Goal: Task Accomplishment & Management: Manage account settings

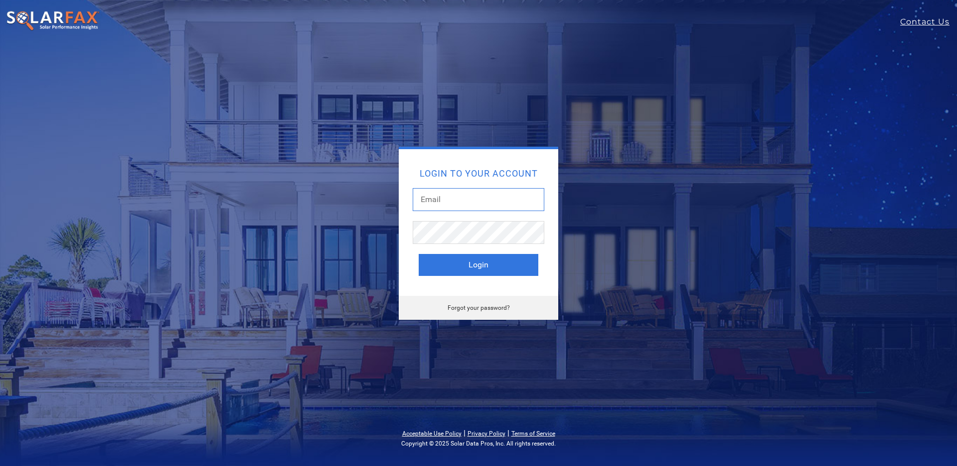
click at [434, 207] on input "text" at bounding box center [479, 199] width 132 height 23
type input "[EMAIL_ADDRESS][DOMAIN_NAME]"
click at [497, 266] on button "Login" at bounding box center [479, 265] width 120 height 22
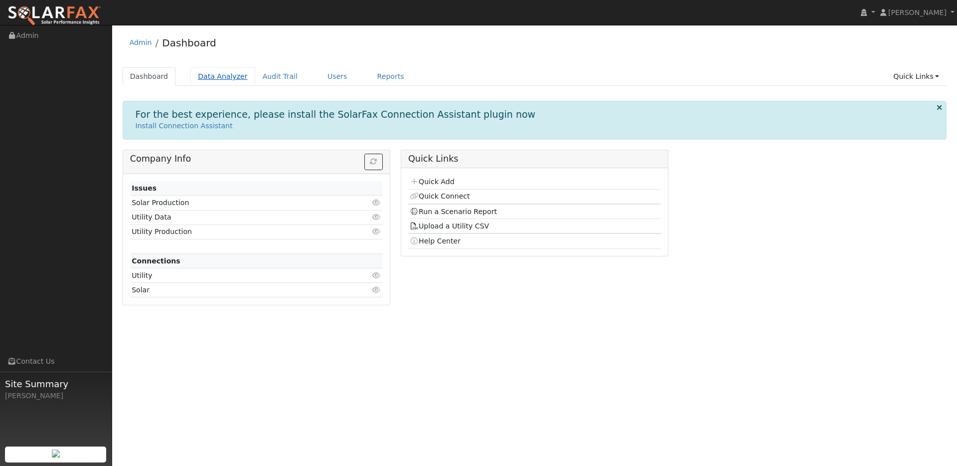
click at [224, 78] on link "Data Analyzer" at bounding box center [222, 76] width 65 height 18
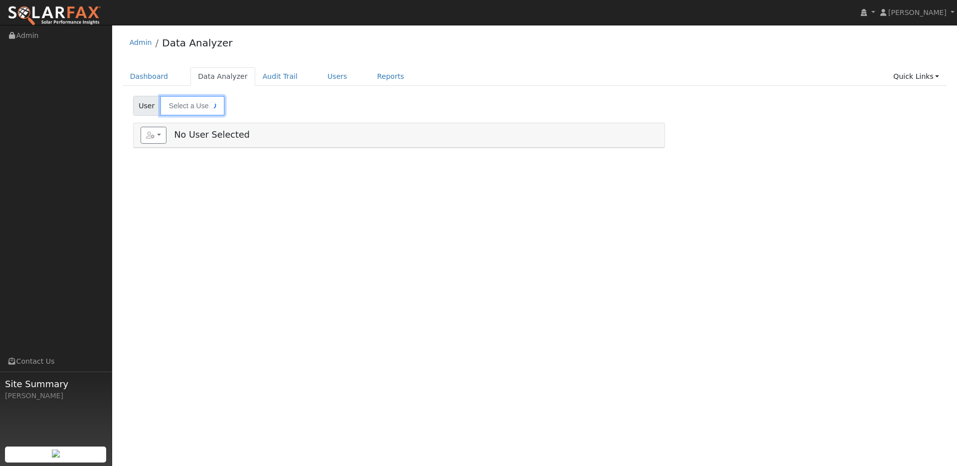
type input "[PERSON_NAME]"
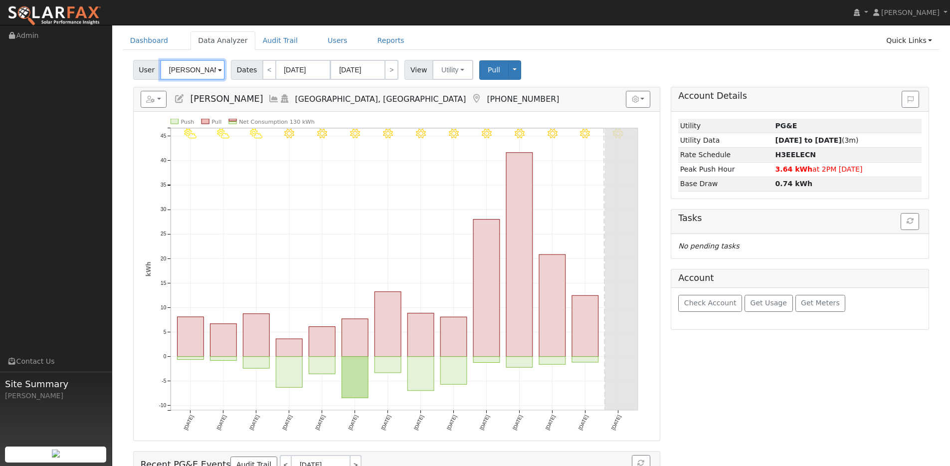
scroll to position [36, 0]
click at [452, 66] on button "Utility" at bounding box center [452, 69] width 41 height 20
click at [508, 67] on button "Toggle Dropdown" at bounding box center [514, 69] width 13 height 19
click at [527, 94] on link "View" at bounding box center [546, 91] width 76 height 14
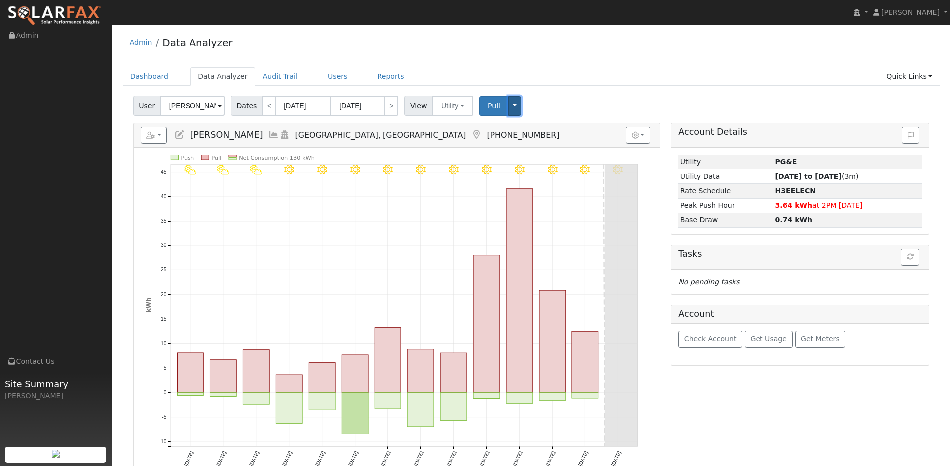
click at [516, 107] on button "Toggle Dropdown" at bounding box center [514, 105] width 13 height 19
click at [427, 127] on h5 "Reports Scenario Health Check Energy Audit Account Timeline User Audit Trail In…" at bounding box center [397, 135] width 512 height 17
click at [234, 110] on span "Dates" at bounding box center [247, 106] width 32 height 20
click at [453, 102] on button "Utility" at bounding box center [452, 106] width 41 height 20
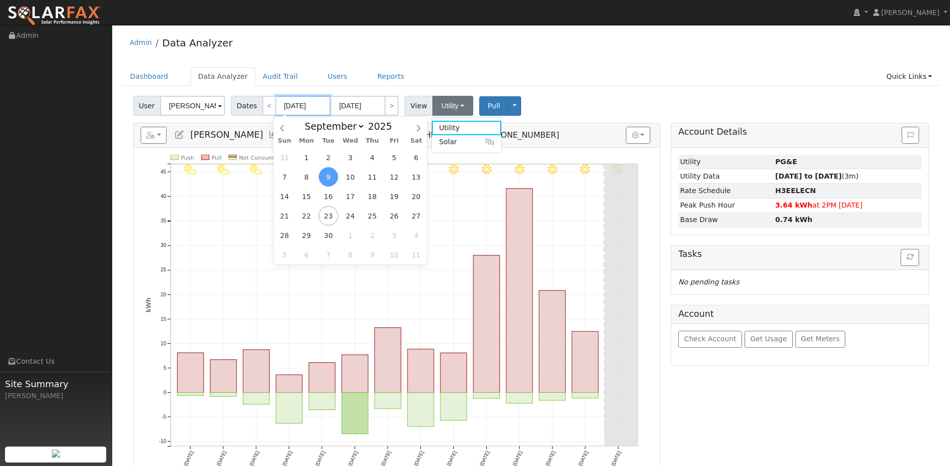
click at [280, 102] on input "09/09/2025" at bounding box center [303, 106] width 55 height 20
click at [327, 213] on span "23" at bounding box center [328, 215] width 19 height 19
type input "[DATE]"
type input "10/06/2025"
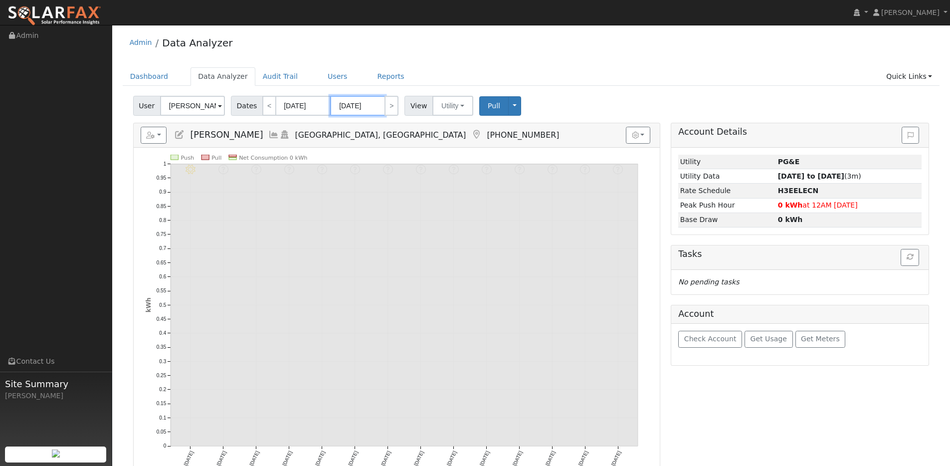
click at [344, 102] on input "10/06/2025" at bounding box center [357, 106] width 55 height 20
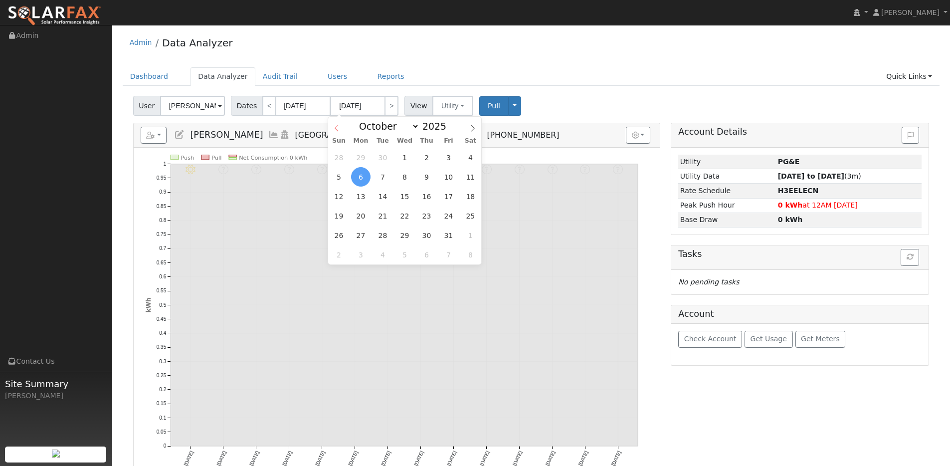
click at [338, 128] on icon at bounding box center [336, 128] width 7 height 7
select select "8"
click at [381, 217] on span "23" at bounding box center [382, 215] width 19 height 19
type input "[DATE]"
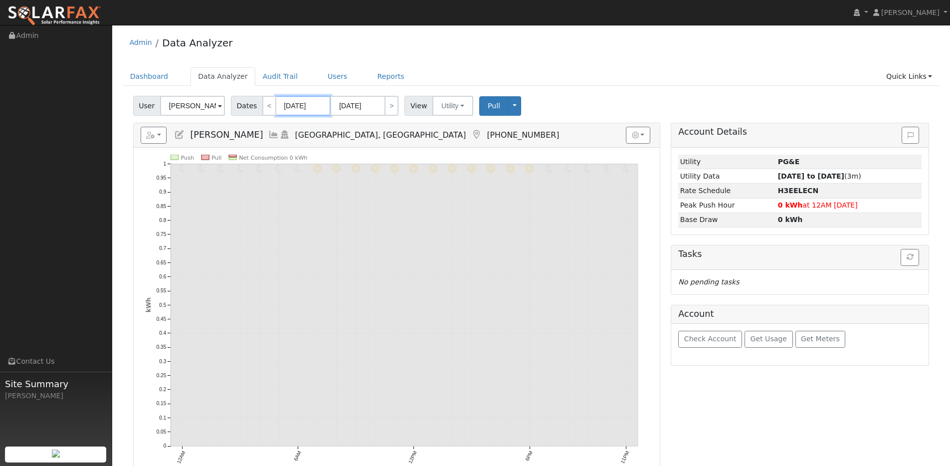
click at [304, 108] on input "[DATE]" at bounding box center [303, 106] width 55 height 20
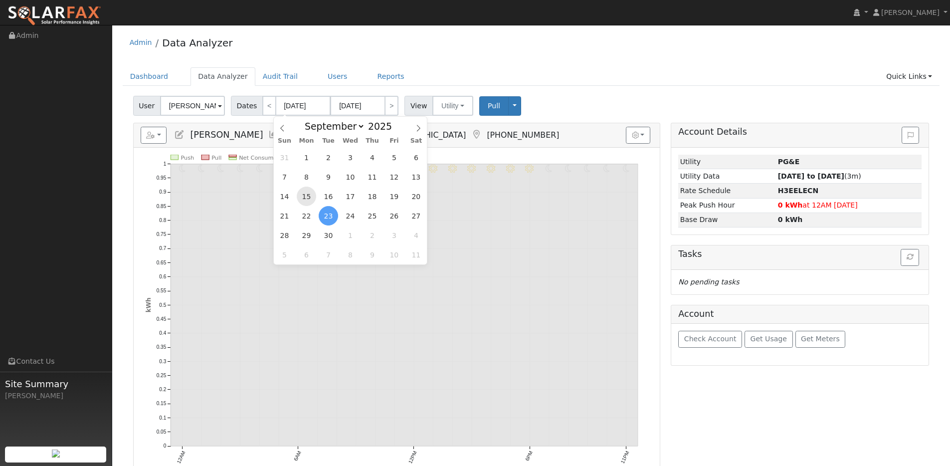
click at [307, 193] on span "15" at bounding box center [306, 195] width 19 height 19
type input "09/15/2025"
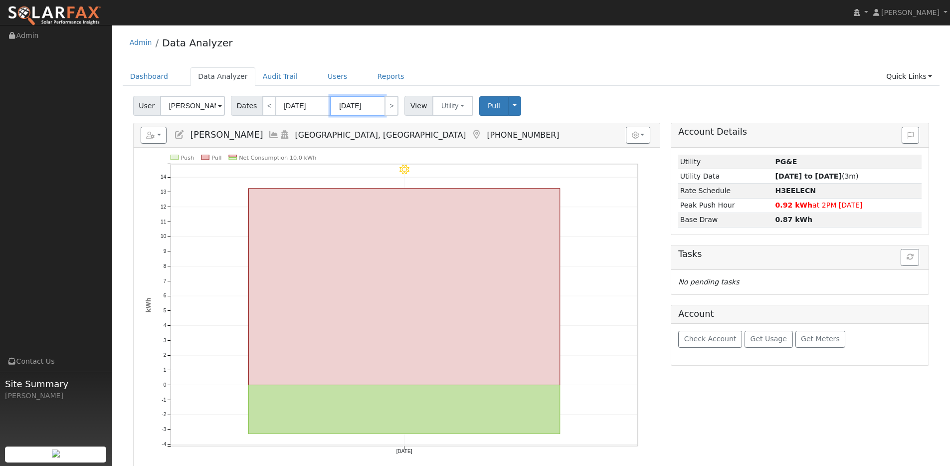
click at [360, 110] on input "09/15/2025" at bounding box center [357, 106] width 55 height 20
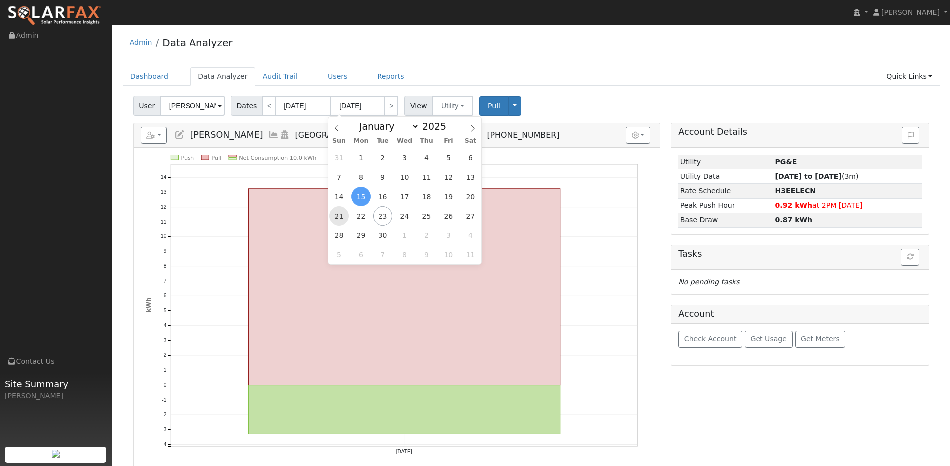
click at [344, 217] on span "21" at bounding box center [338, 215] width 19 height 19
type input "09/21/2025"
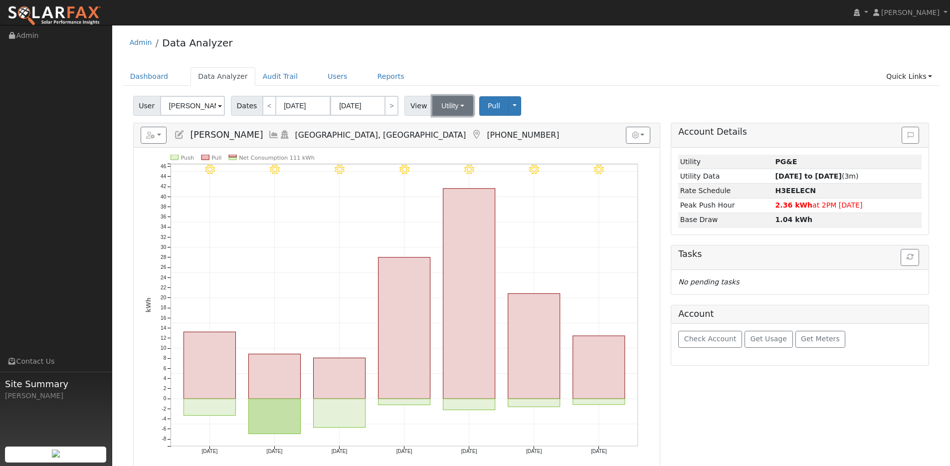
click at [441, 112] on button "Utility" at bounding box center [452, 106] width 41 height 20
click at [545, 97] on div "User Jennifer Harvell Account Default Account Default Account 6870 Pine Avenue,…" at bounding box center [531, 103] width 800 height 23
click at [513, 106] on button "Toggle Dropdown" at bounding box center [514, 105] width 13 height 19
click at [486, 112] on button "Pull" at bounding box center [493, 105] width 29 height 19
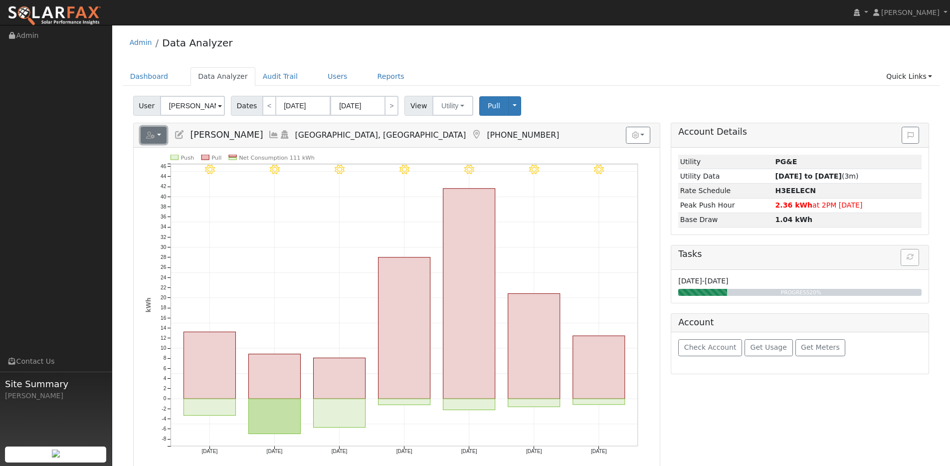
click at [160, 137] on button "button" at bounding box center [154, 135] width 26 height 17
click at [150, 80] on link "Dashboard" at bounding box center [149, 76] width 53 height 18
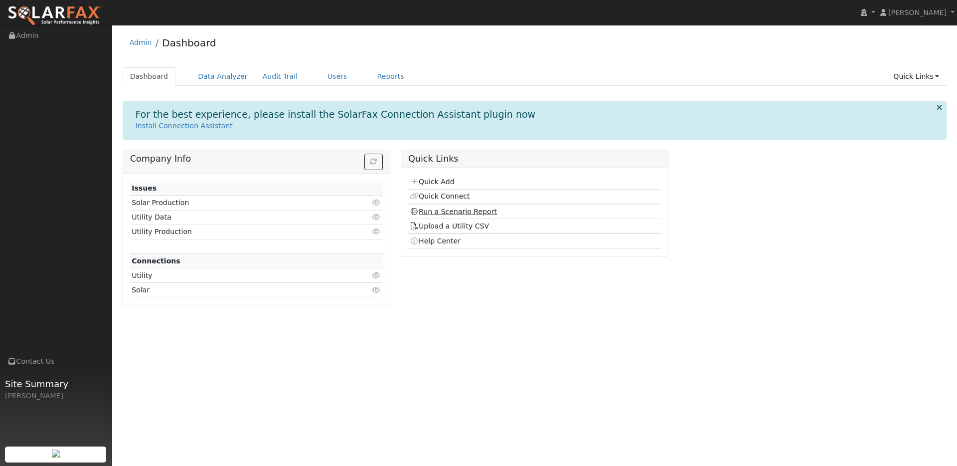
click at [452, 211] on link "Run a Scenario Report" at bounding box center [453, 211] width 87 height 8
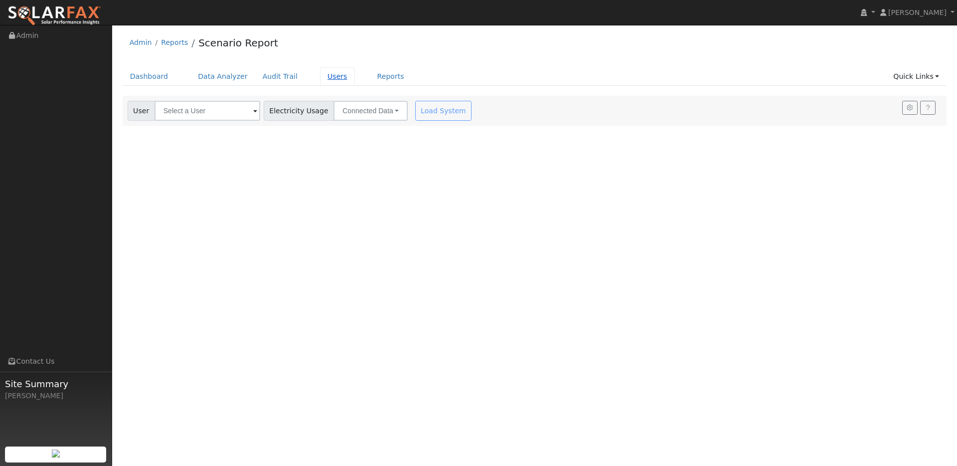
click at [321, 77] on link "Users" at bounding box center [337, 76] width 35 height 18
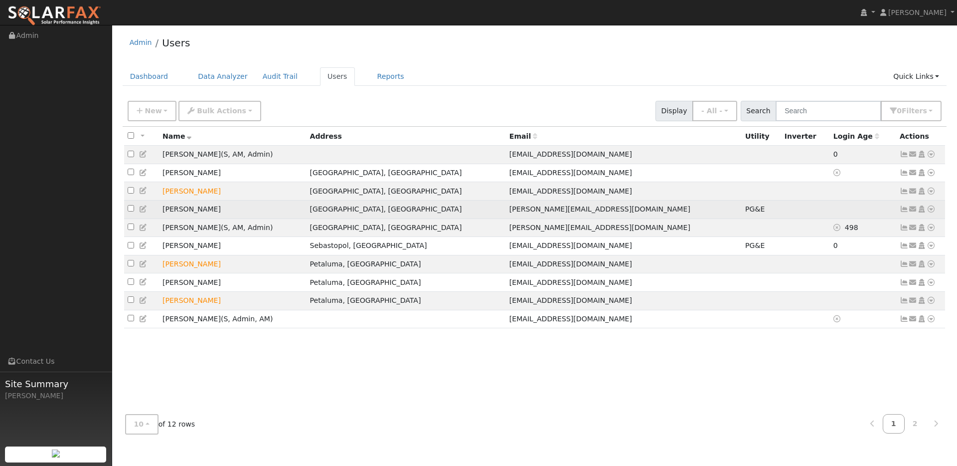
click at [852, 207] on td at bounding box center [863, 209] width 66 height 18
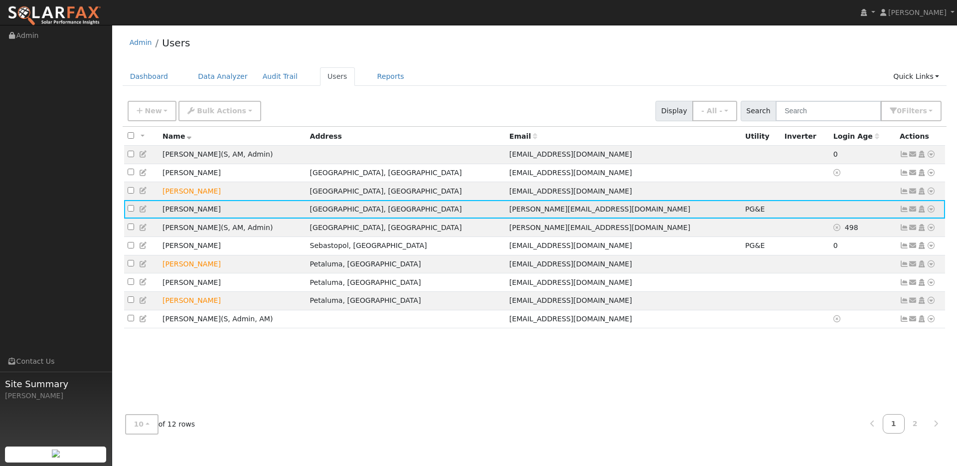
click at [906, 212] on icon at bounding box center [904, 208] width 9 height 7
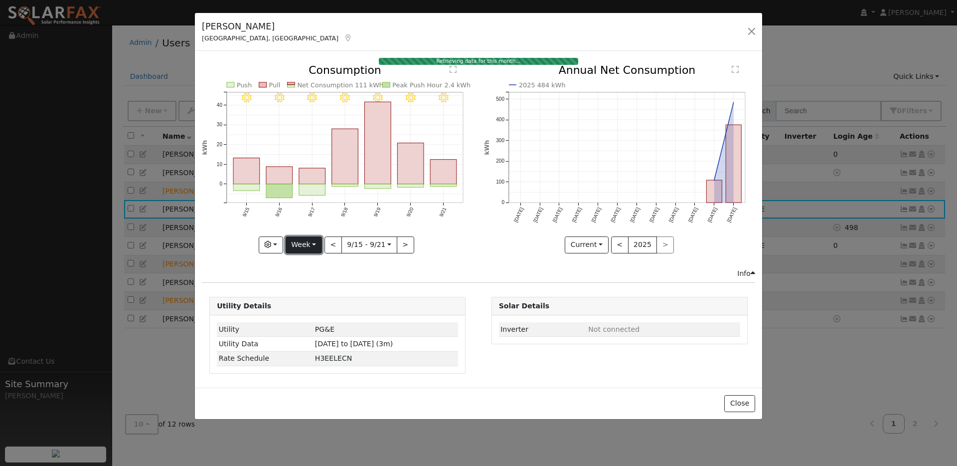
click at [309, 246] on button "Week" at bounding box center [304, 244] width 36 height 17
click at [313, 268] on link "Day" at bounding box center [320, 265] width 69 height 14
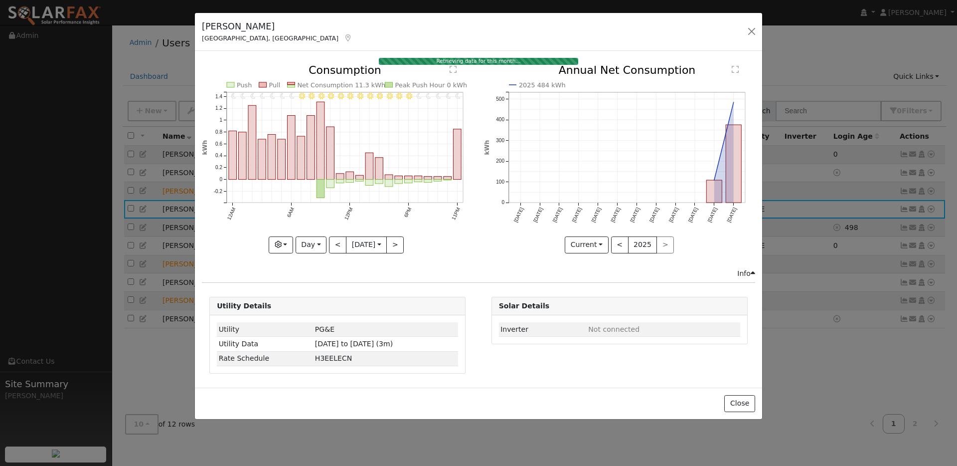
click at [432, 252] on div "Graphs Estimated Production Previous Year Consumption Previous Year Total Consu…" at bounding box center [337, 244] width 271 height 17
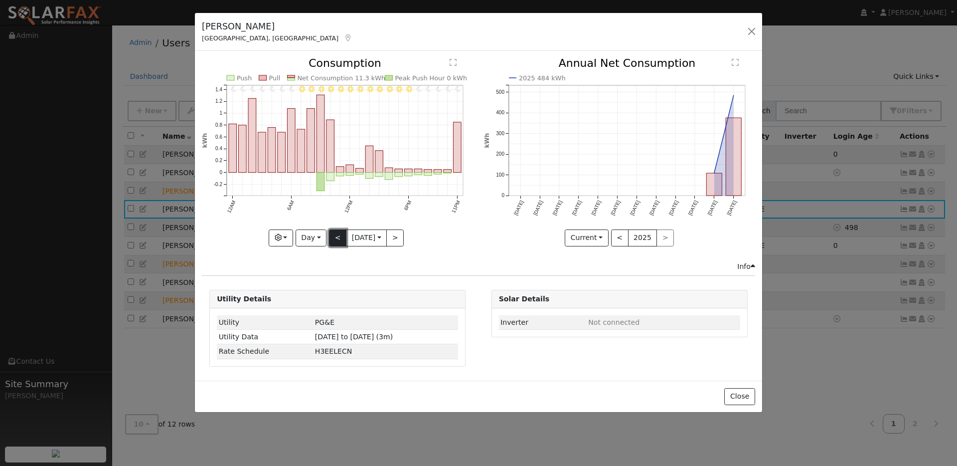
click at [334, 240] on button "<" at bounding box center [337, 237] width 17 height 17
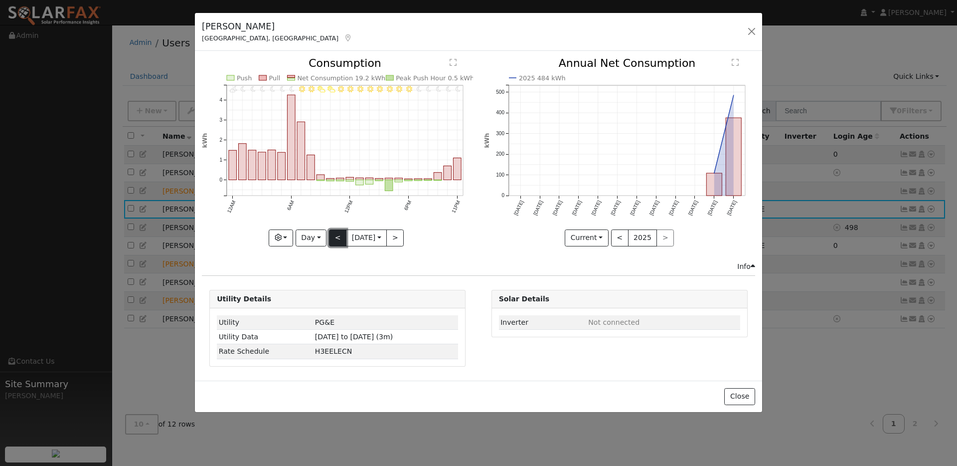
click at [334, 240] on button "<" at bounding box center [337, 237] width 17 height 17
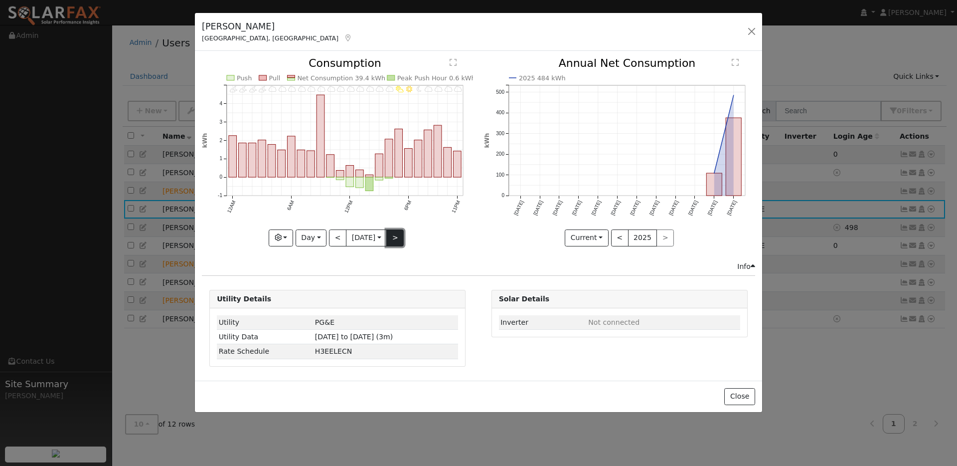
click at [397, 233] on button ">" at bounding box center [394, 237] width 17 height 17
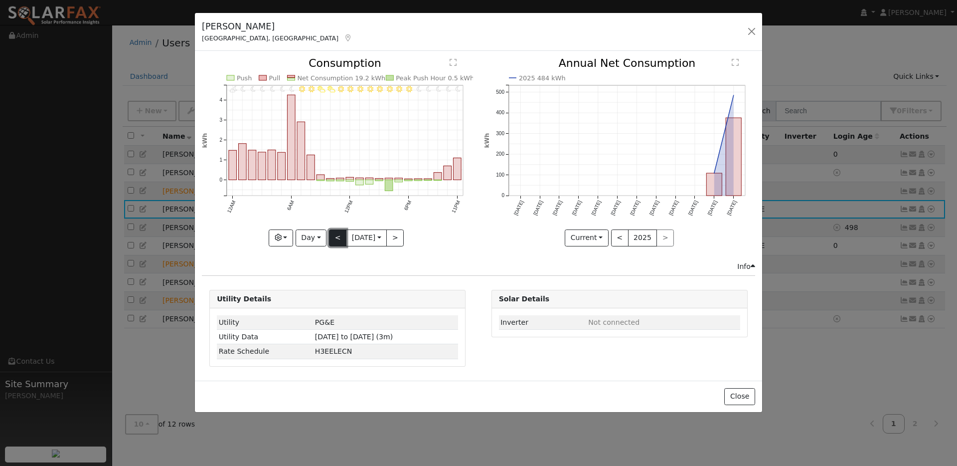
click at [330, 233] on button "<" at bounding box center [337, 237] width 17 height 17
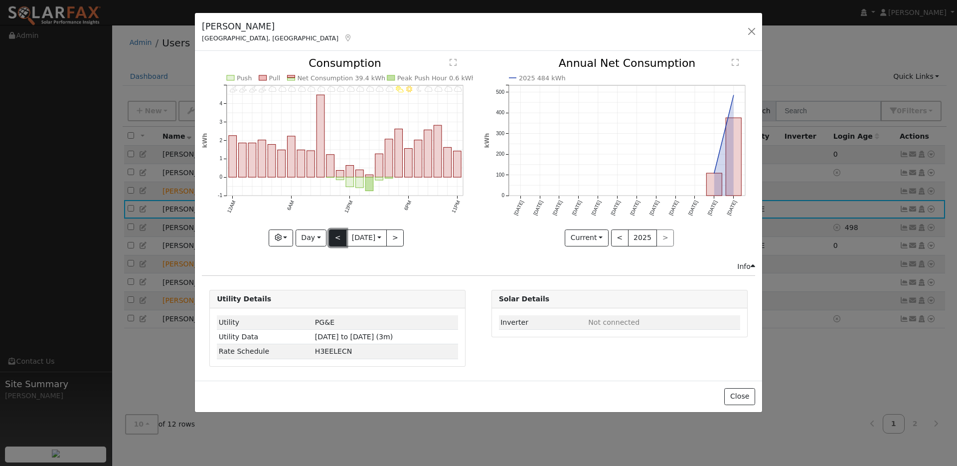
click at [334, 238] on button "<" at bounding box center [337, 237] width 17 height 17
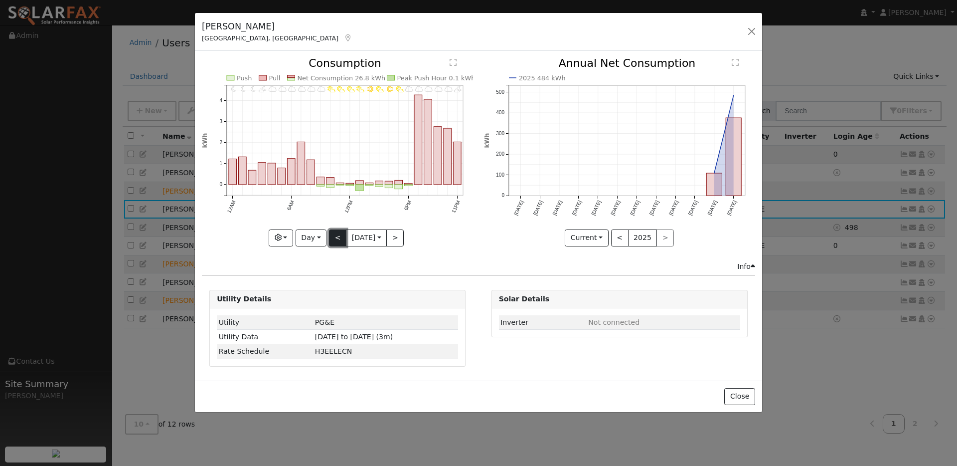
click at [332, 237] on button "<" at bounding box center [337, 237] width 17 height 17
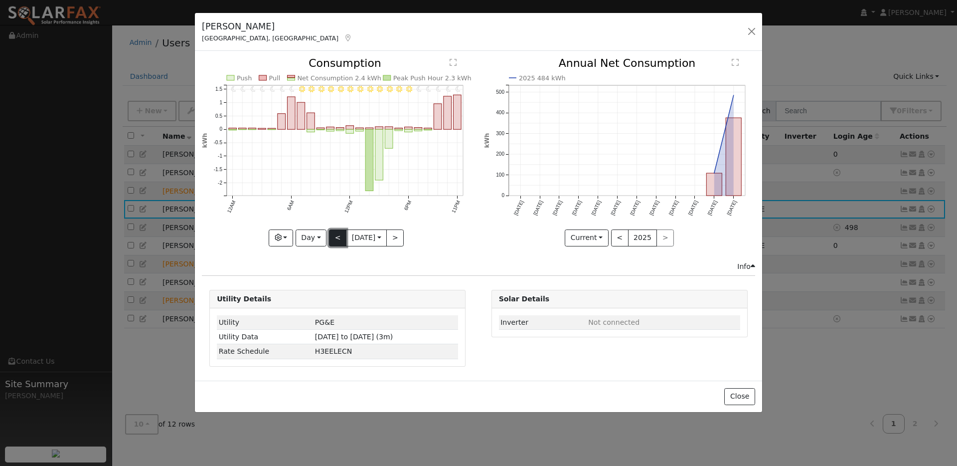
click at [332, 236] on button "<" at bounding box center [337, 237] width 17 height 17
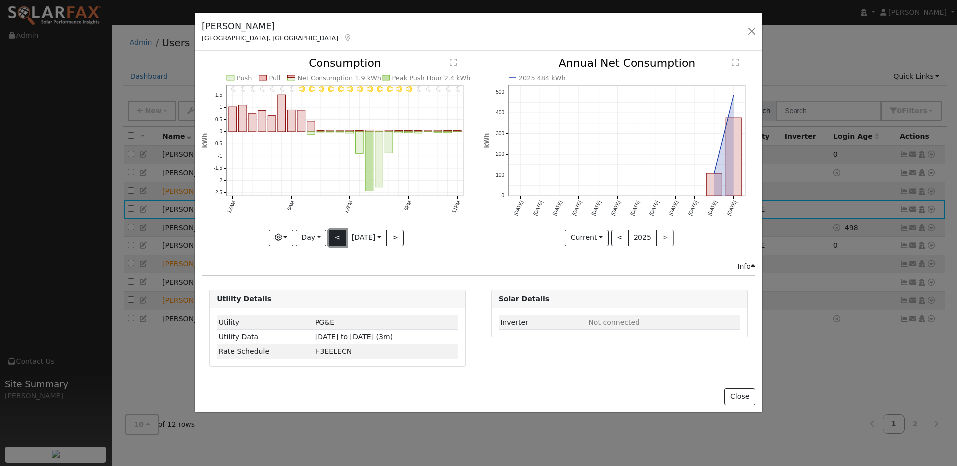
click at [329, 235] on button "<" at bounding box center [337, 237] width 17 height 17
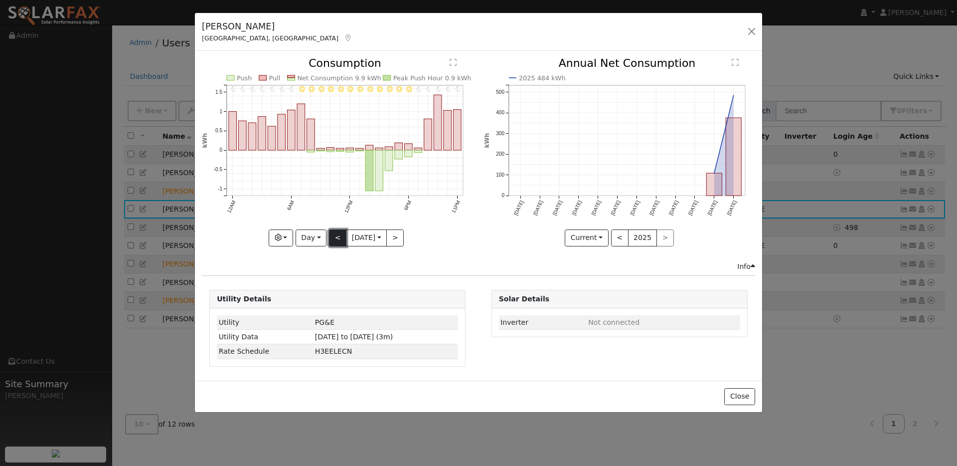
click at [330, 242] on button "<" at bounding box center [337, 237] width 17 height 17
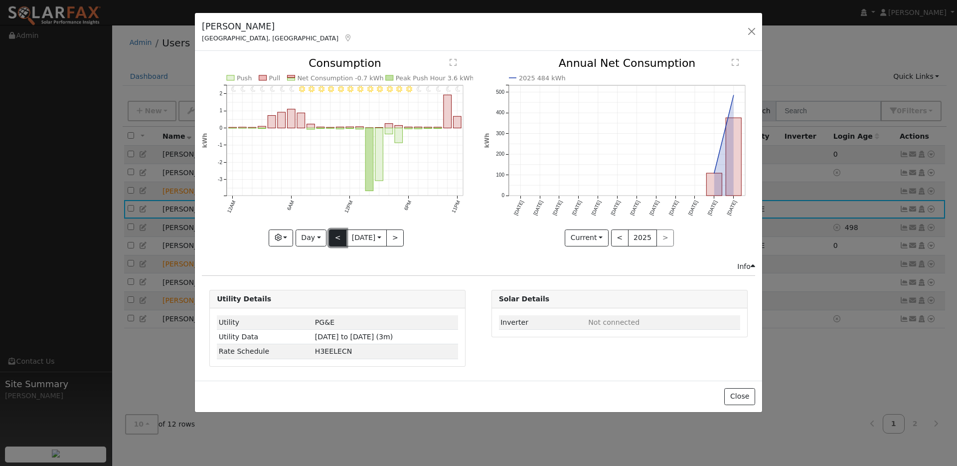
click at [330, 242] on button "<" at bounding box center [337, 237] width 17 height 17
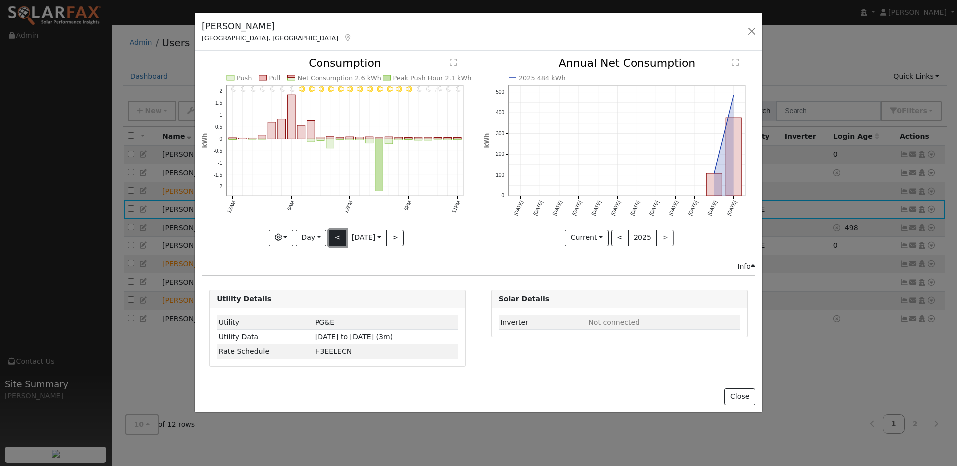
click at [330, 242] on button "<" at bounding box center [337, 237] width 17 height 17
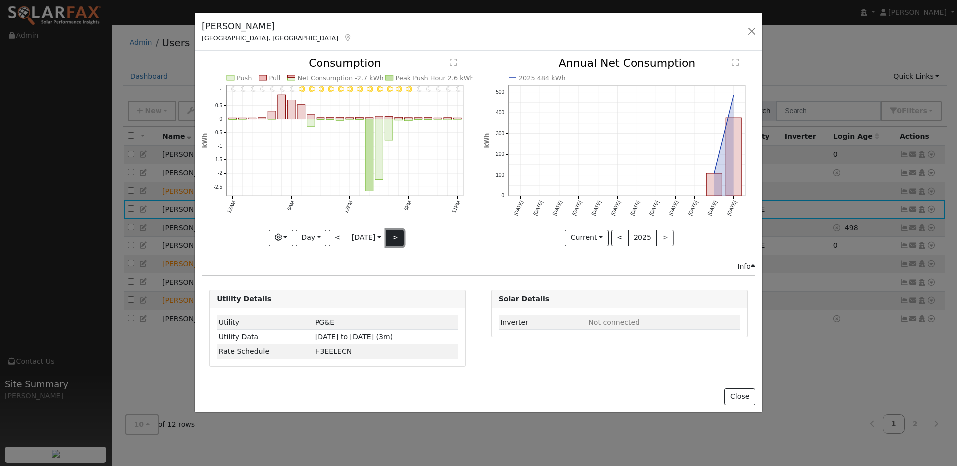
click at [390, 242] on button ">" at bounding box center [394, 237] width 17 height 17
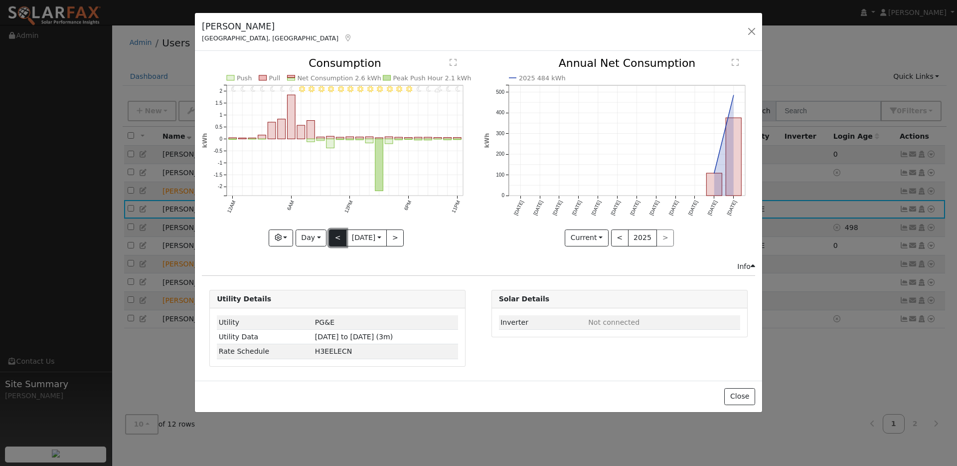
click at [336, 235] on button "<" at bounding box center [337, 237] width 17 height 17
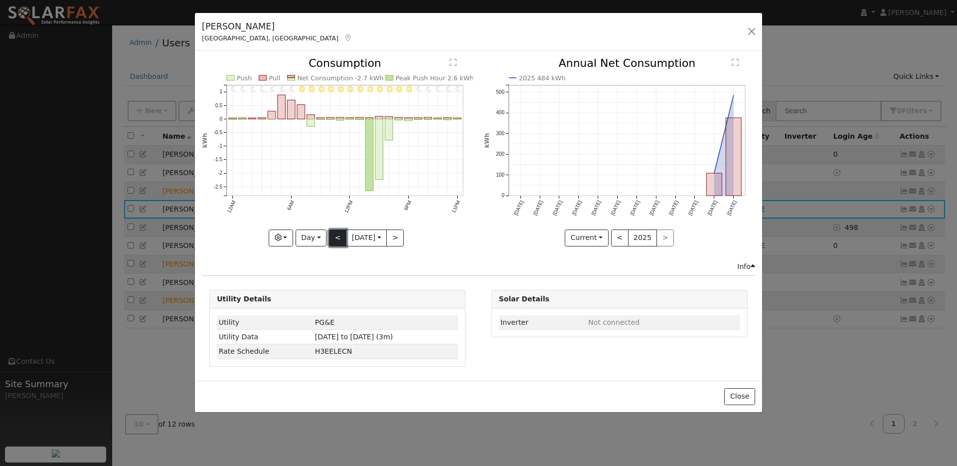
click at [336, 235] on button "<" at bounding box center [337, 237] width 17 height 17
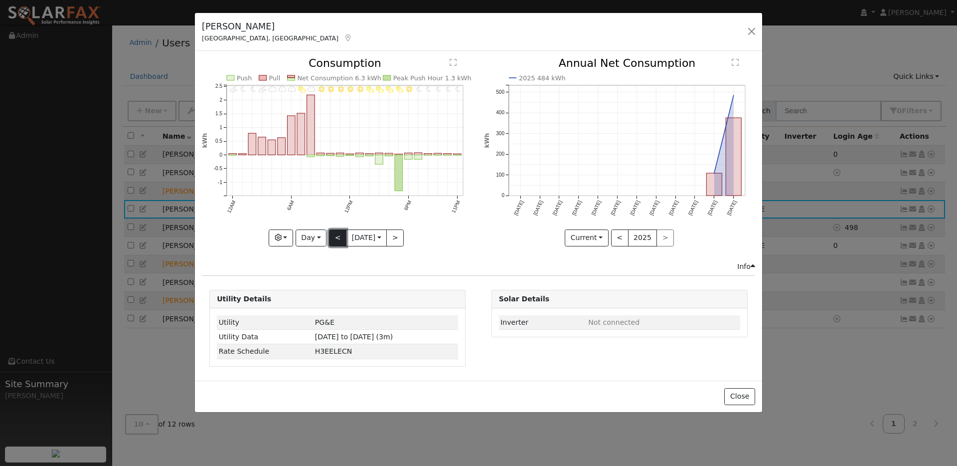
click at [336, 235] on button "<" at bounding box center [337, 237] width 17 height 17
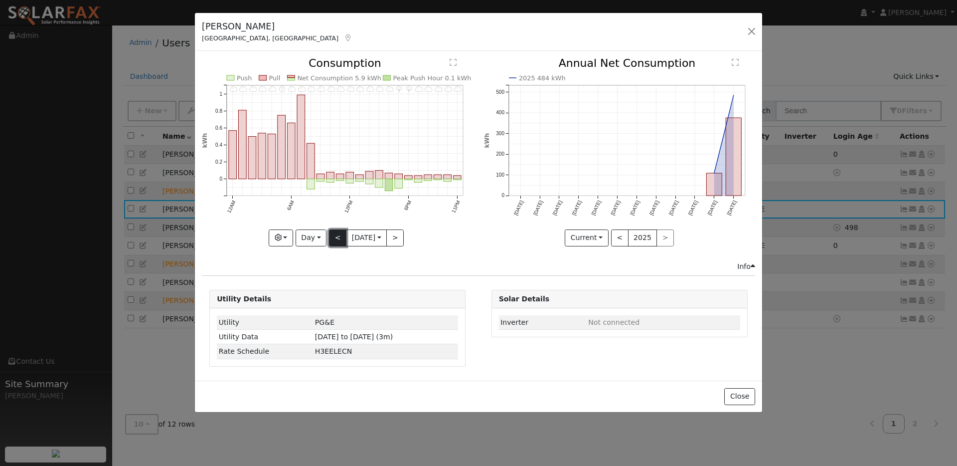
click at [335, 234] on button "<" at bounding box center [337, 237] width 17 height 17
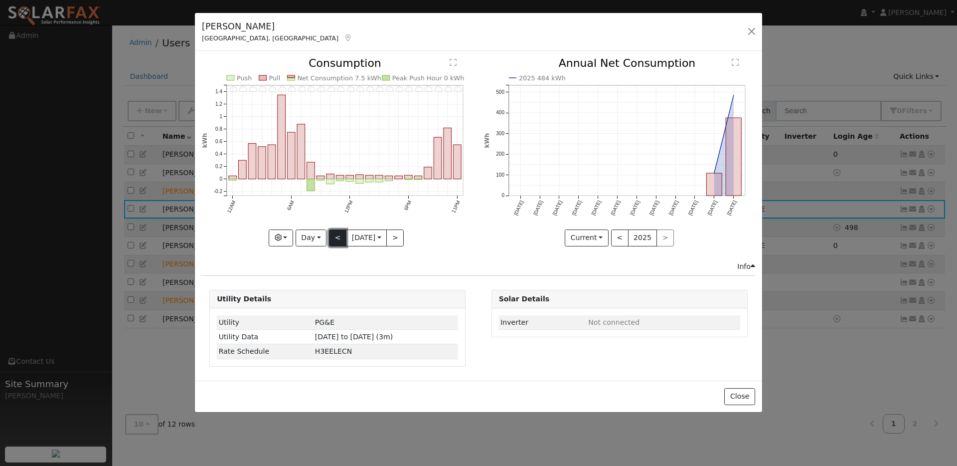
click at [335, 239] on button "<" at bounding box center [337, 237] width 17 height 17
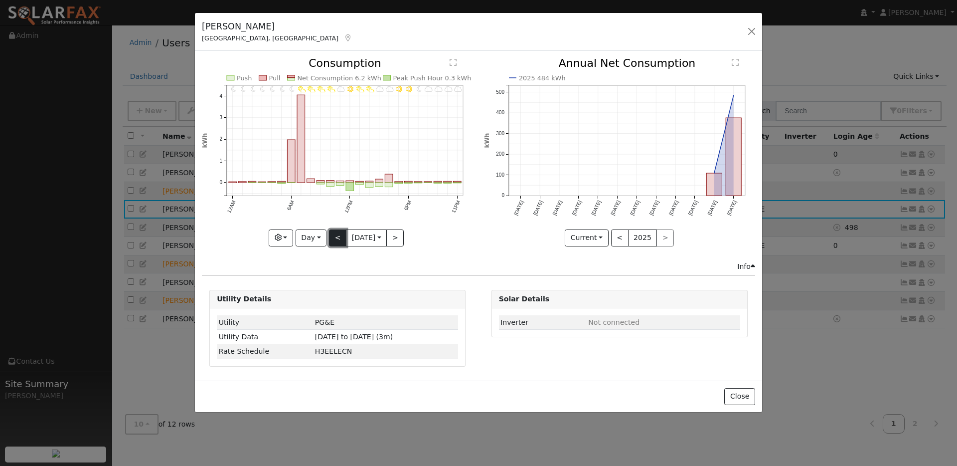
click at [332, 244] on button "<" at bounding box center [337, 237] width 17 height 17
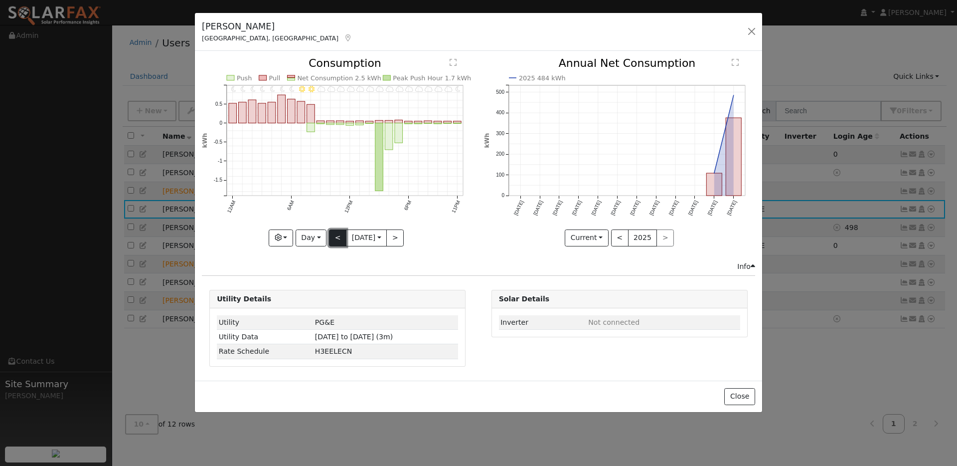
click at [333, 239] on button "<" at bounding box center [337, 237] width 17 height 17
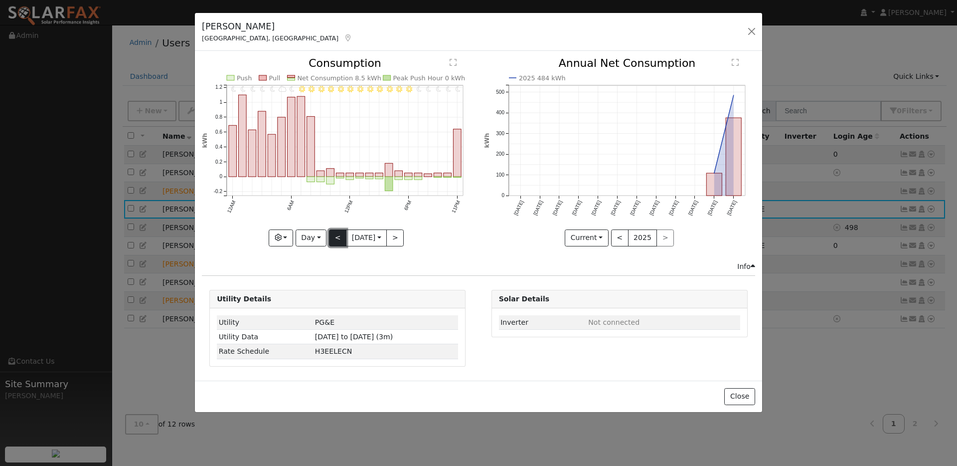
click at [340, 236] on button "<" at bounding box center [337, 237] width 17 height 17
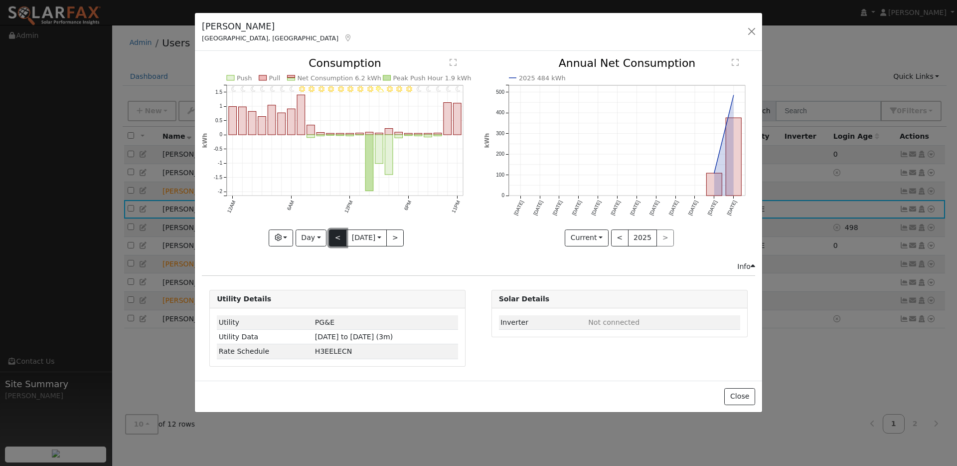
click at [334, 232] on button "<" at bounding box center [337, 237] width 17 height 17
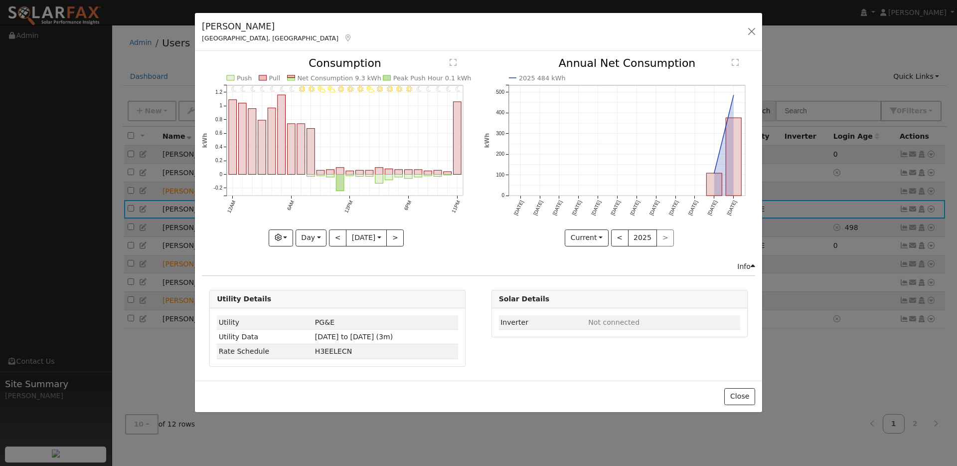
click at [329, 229] on div "< 9/04 [DATE] >" at bounding box center [366, 237] width 75 height 17
click at [330, 235] on button "<" at bounding box center [337, 237] width 17 height 17
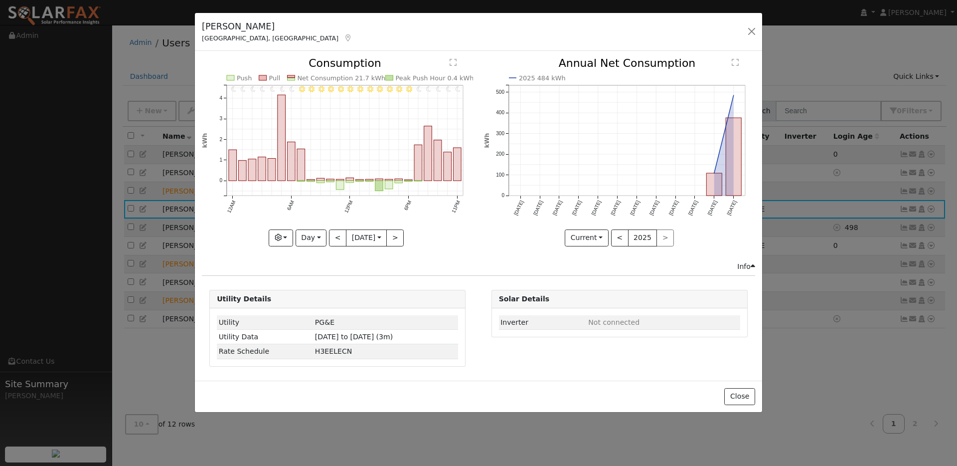
click at [324, 241] on div "Graphs Estimated Production Previous Year Consumption Previous Year Total Consu…" at bounding box center [337, 237] width 271 height 17
click at [331, 239] on button "<" at bounding box center [337, 237] width 17 height 17
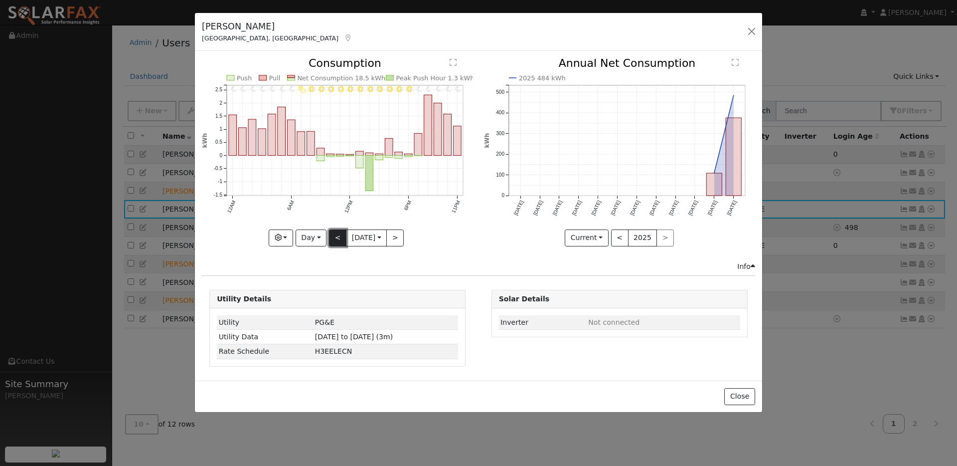
click at [337, 240] on button "<" at bounding box center [337, 237] width 17 height 17
type input "[DATE]"
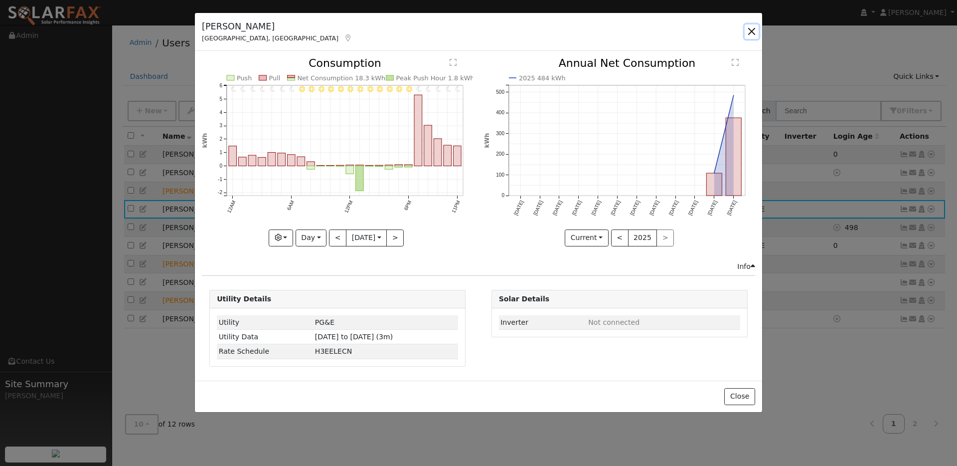
click at [753, 28] on button "button" at bounding box center [752, 31] width 14 height 14
